Goal: Transaction & Acquisition: Purchase product/service

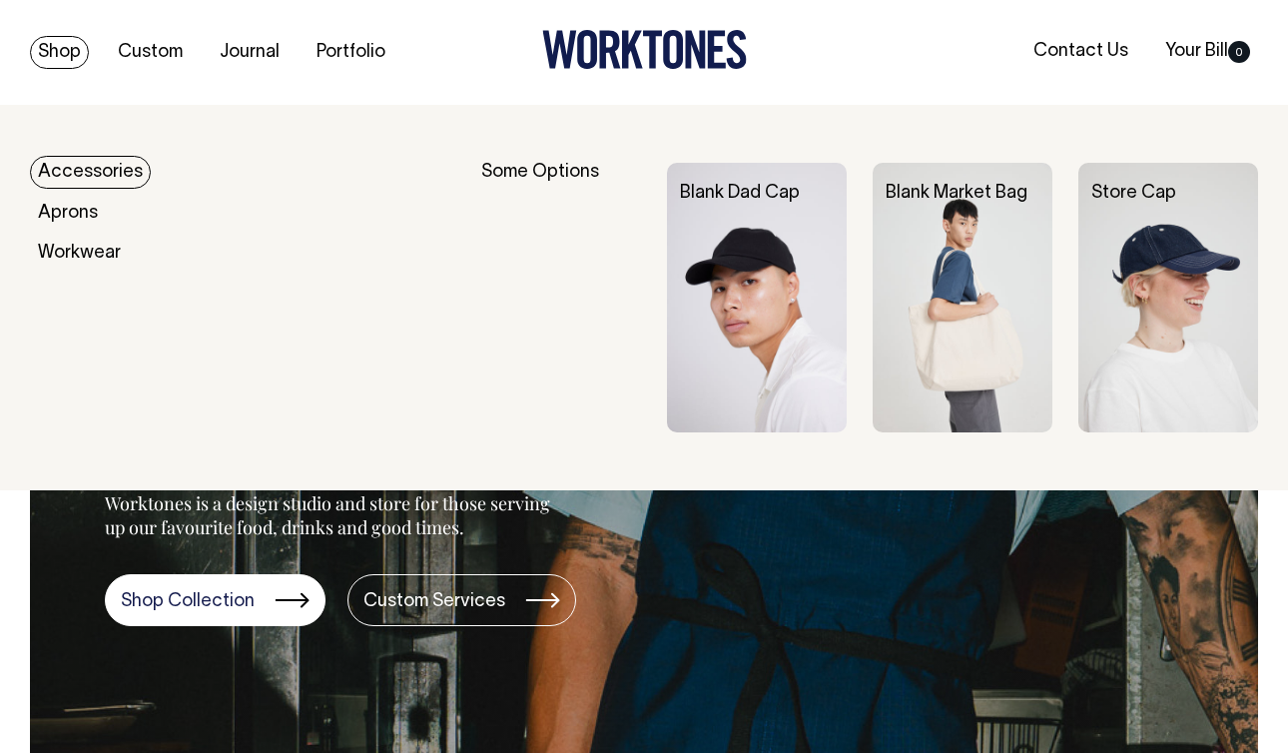
click at [77, 54] on link "Shop" at bounding box center [59, 52] width 59 height 33
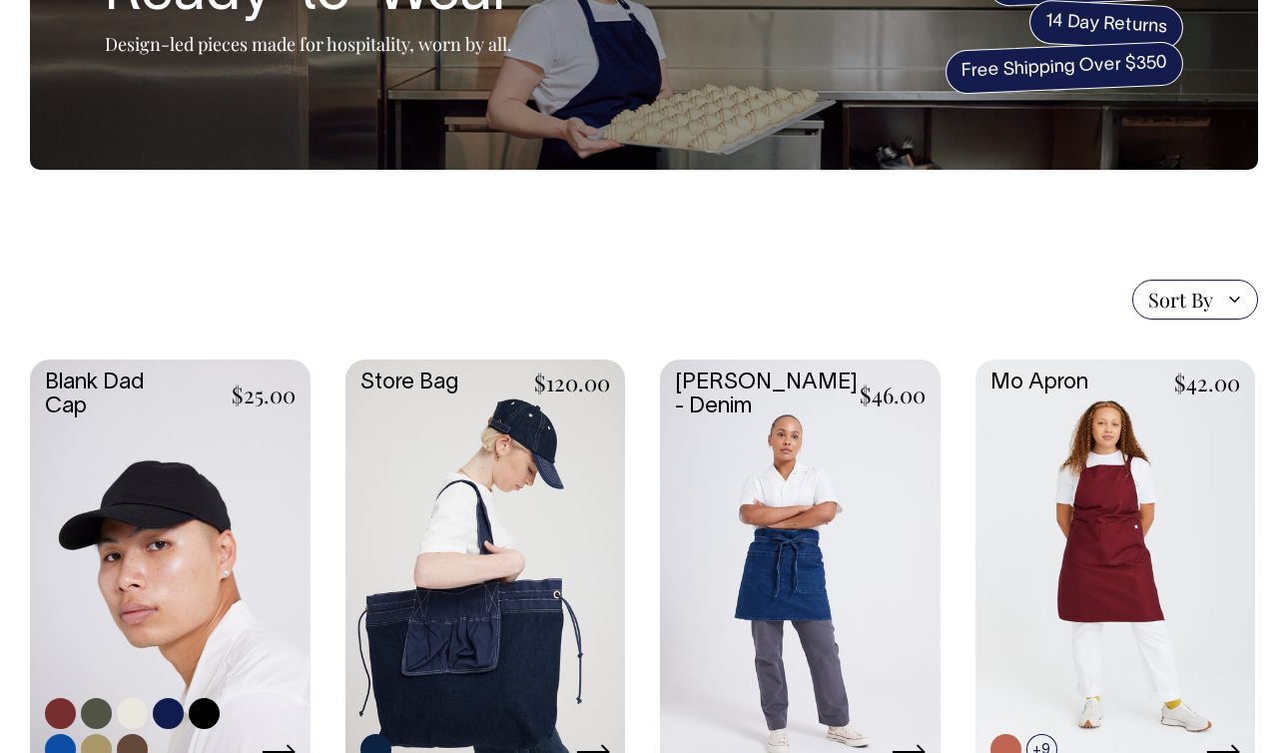
scroll to position [227, 0]
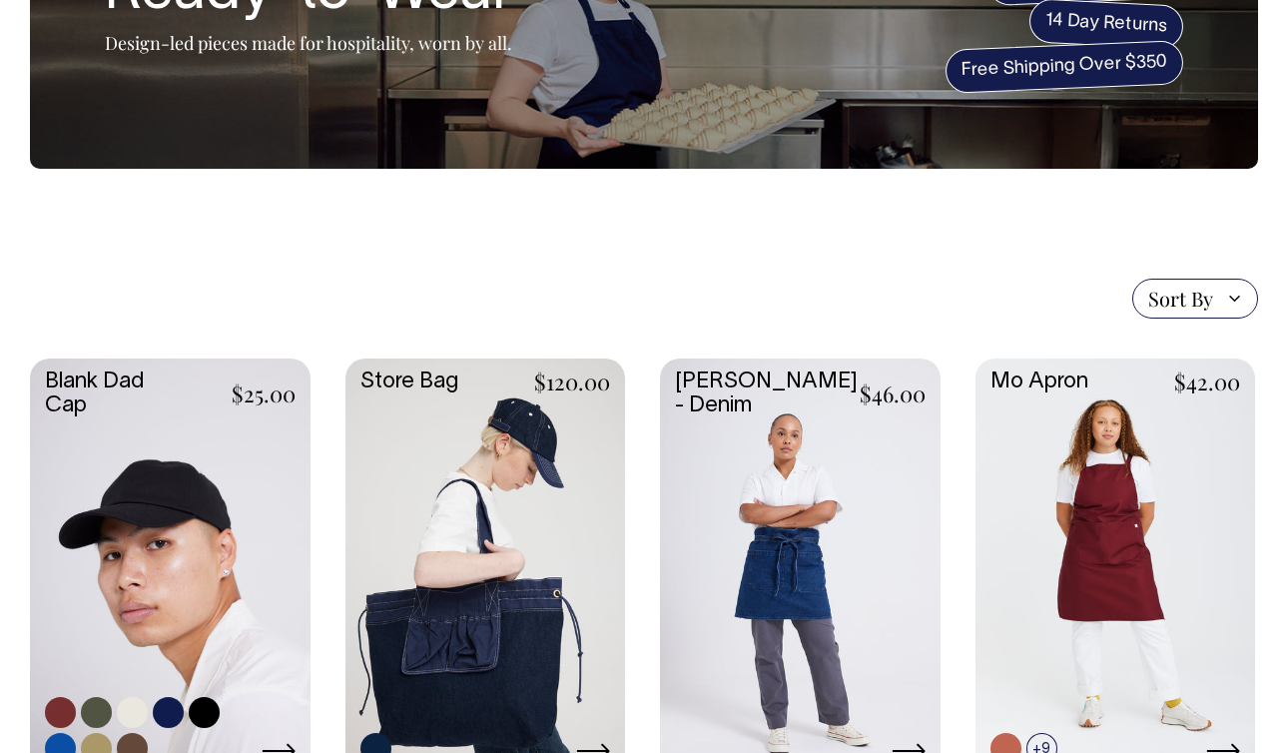
click at [143, 504] on link at bounding box center [170, 567] width 281 height 417
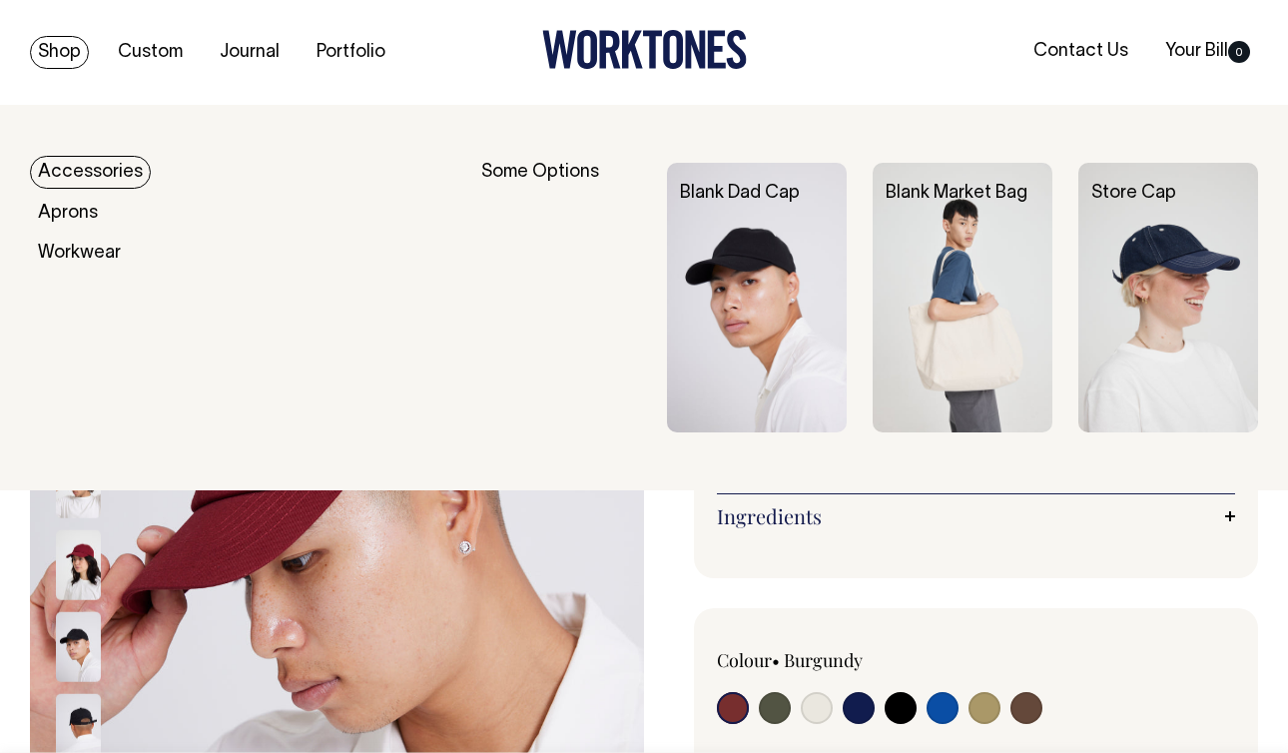
click at [944, 252] on img at bounding box center [963, 298] width 180 height 270
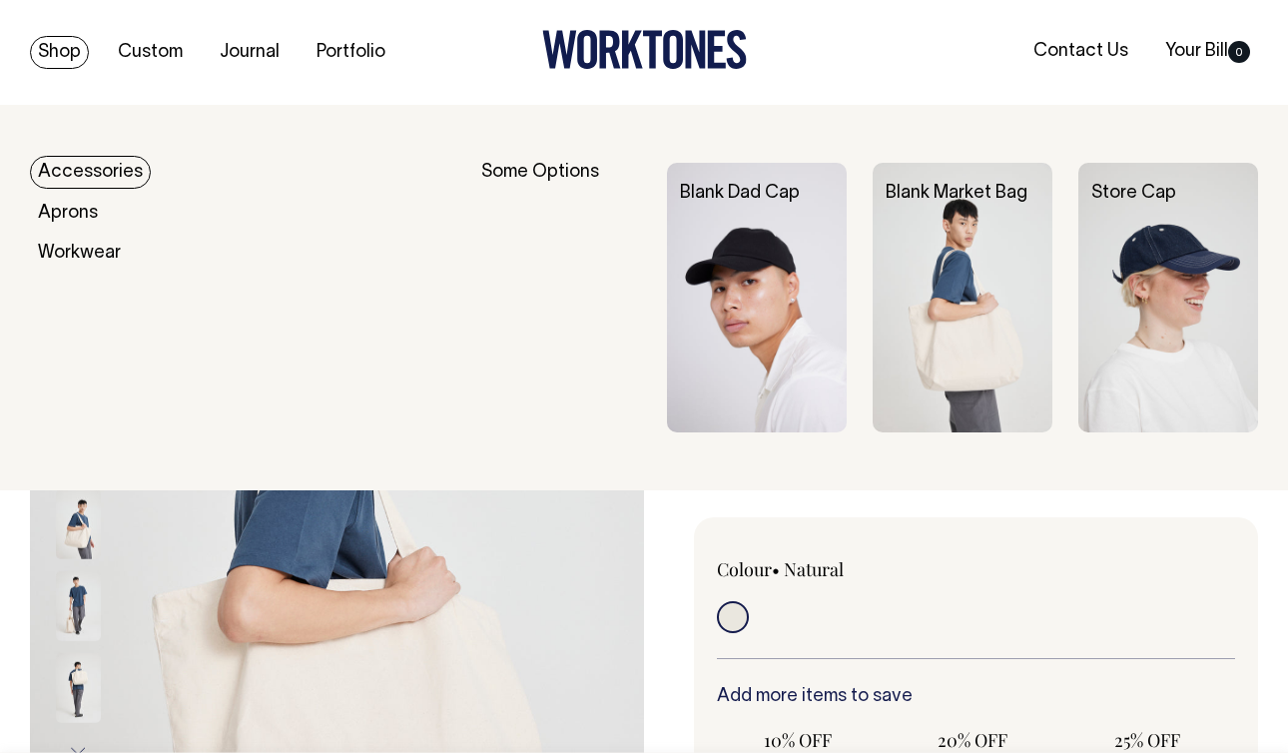
click at [711, 246] on img at bounding box center [757, 298] width 180 height 270
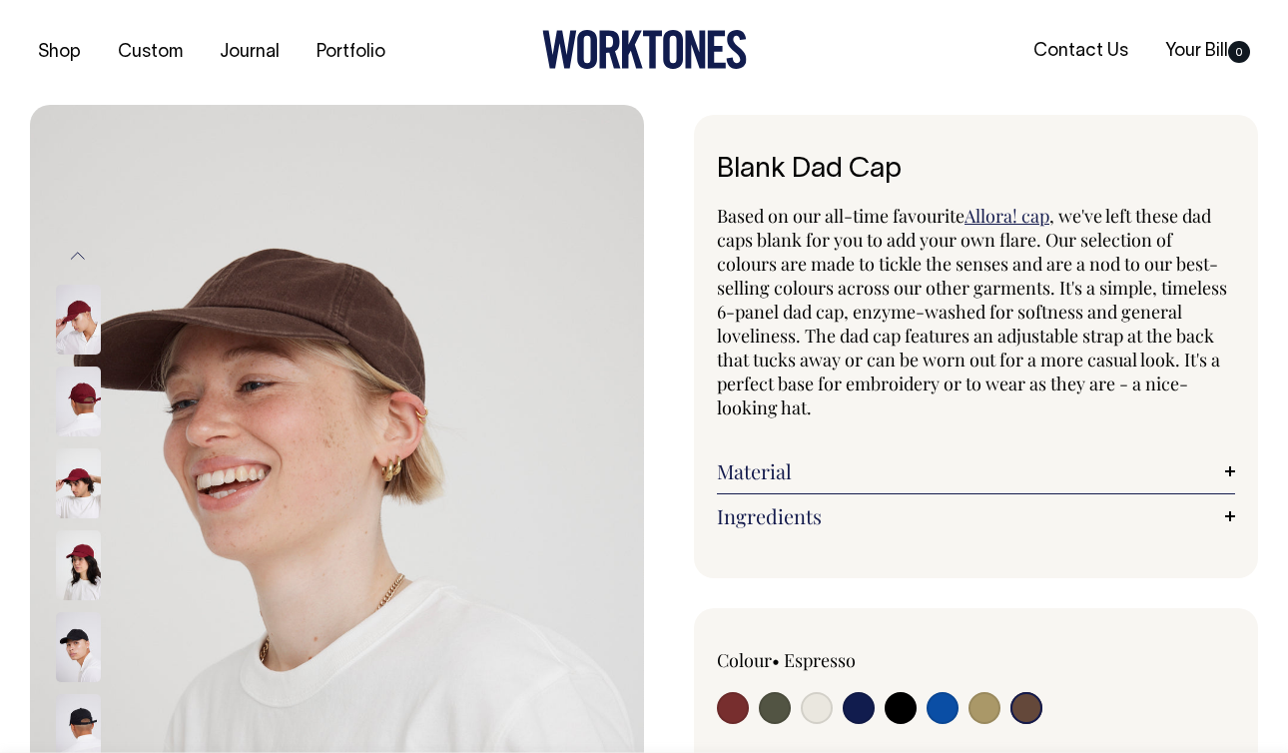
select select "Espresso"
